Goal: Task Accomplishment & Management: Use online tool/utility

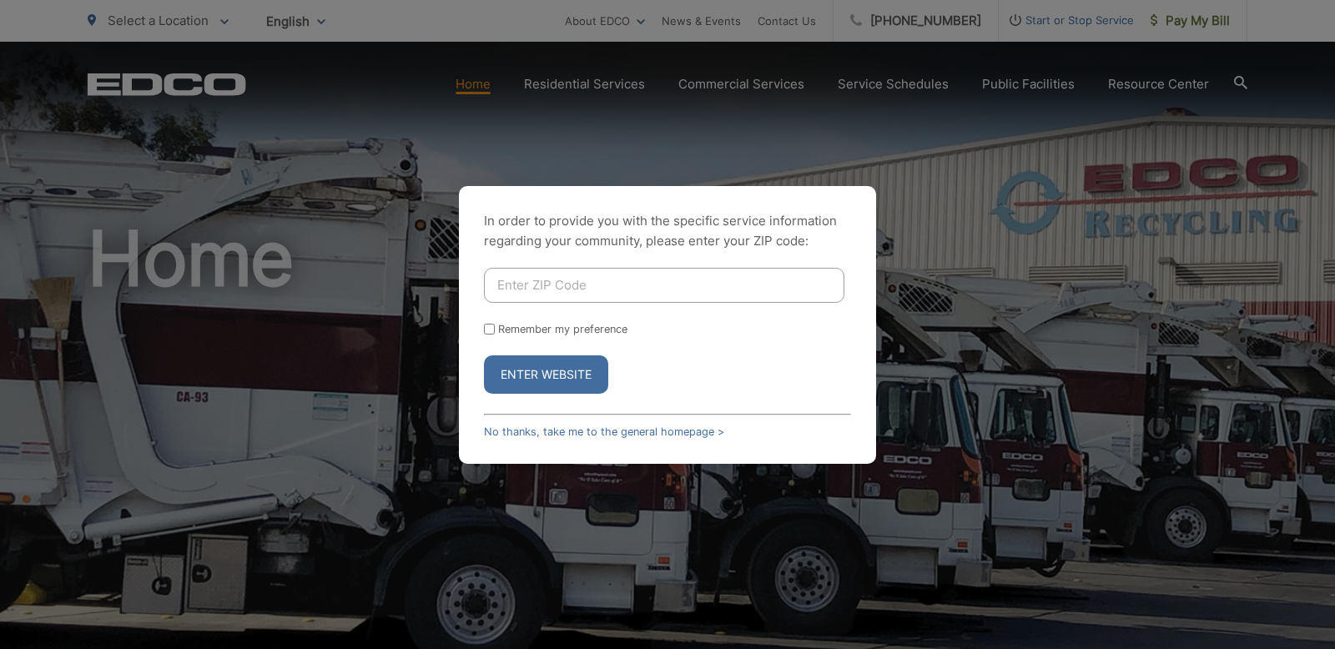
click at [557, 286] on input "Enter ZIP Code" at bounding box center [664, 285] width 361 height 35
type input "92081"
click at [571, 382] on button "Enter Website" at bounding box center [546, 375] width 124 height 38
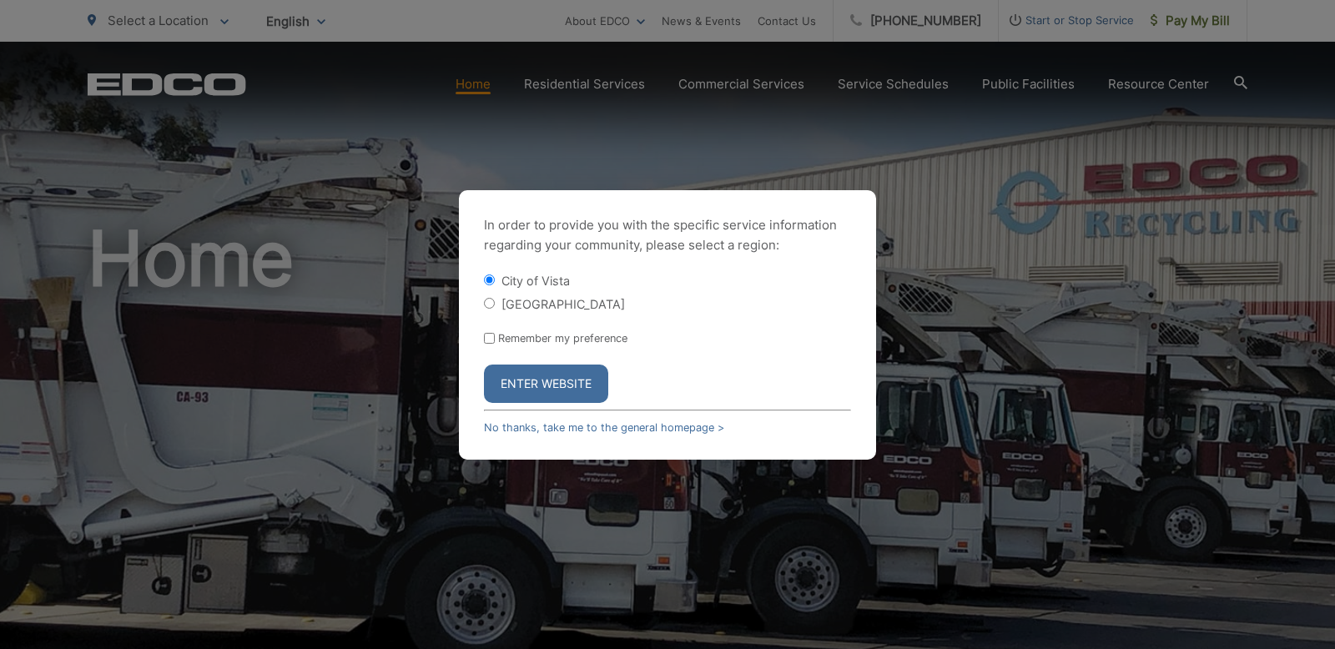
click at [571, 382] on button "Enter Website" at bounding box center [546, 384] width 124 height 38
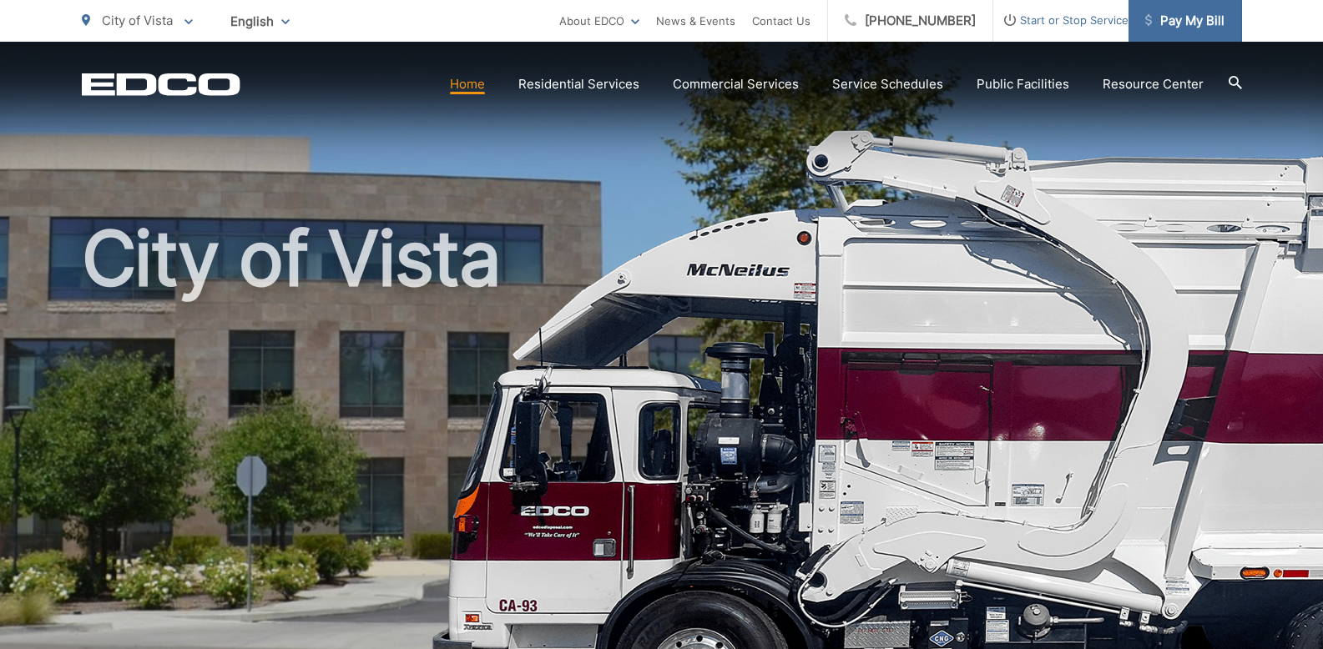
click at [1167, 8] on link "Pay My Bill" at bounding box center [1184, 21] width 113 height 42
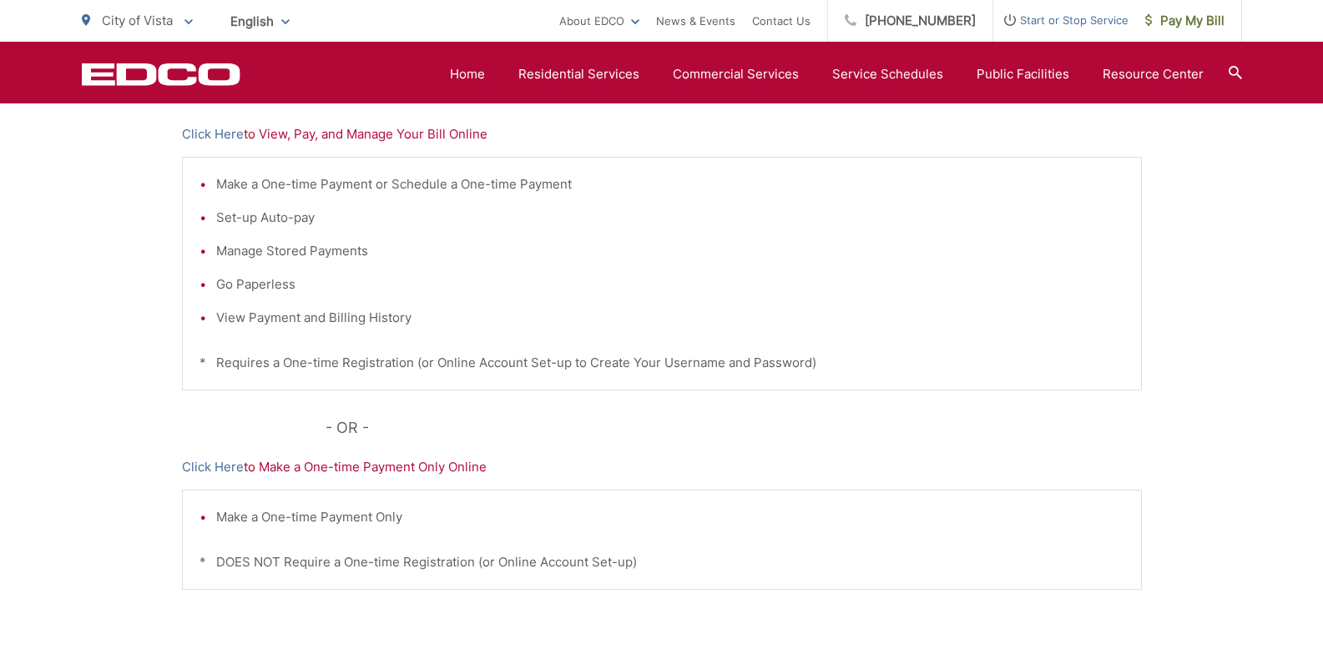
scroll to position [347, 0]
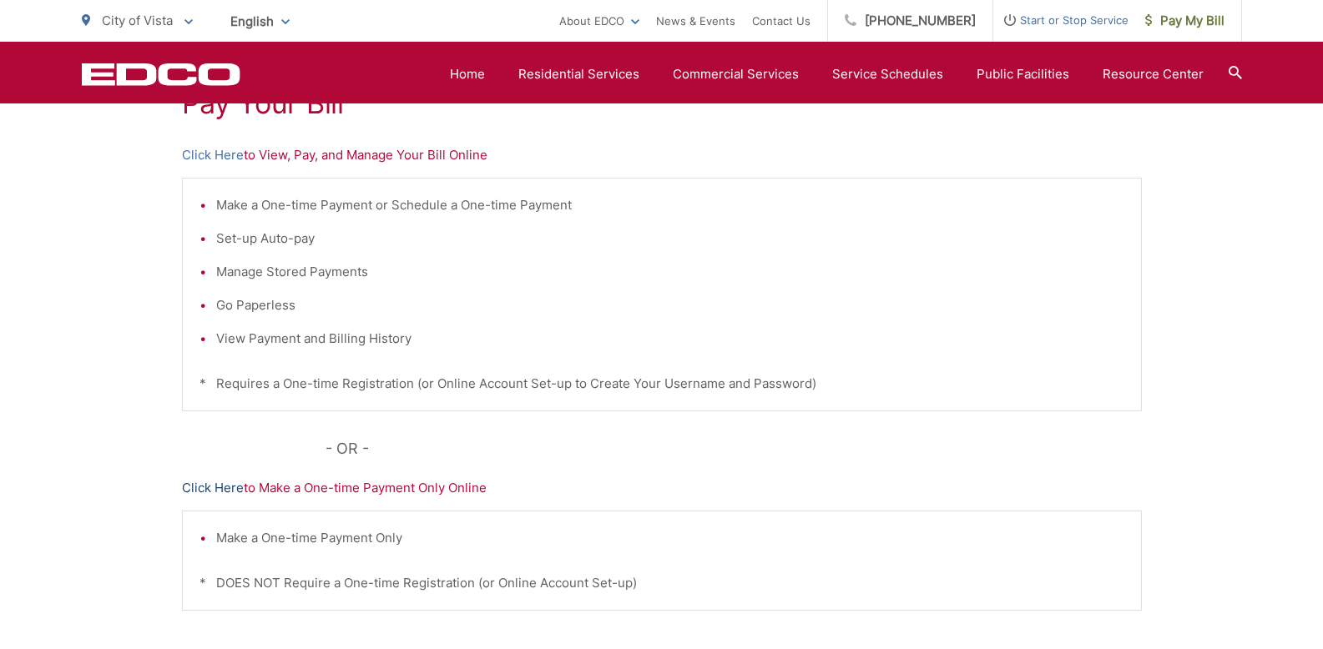
click at [214, 486] on link "Click Here" at bounding box center [213, 488] width 62 height 20
